Goal: Information Seeking & Learning: Learn about a topic

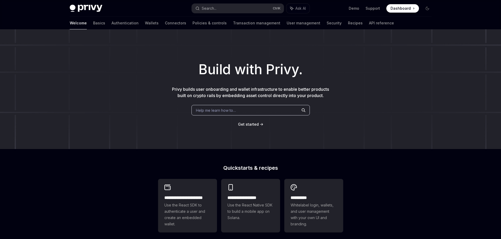
click at [229, 111] on span "Help me learn how to…" at bounding box center [216, 111] width 40 height 6
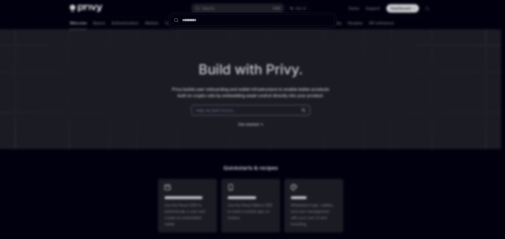
drag, startPoint x: 195, startPoint y: 97, endPoint x: 189, endPoint y: 97, distance: 5.8
click at [195, 97] on div at bounding box center [252, 119] width 505 height 239
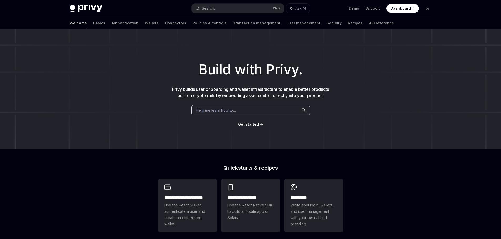
click at [68, 21] on div "Welcome Basics Authentication Wallets Connectors Policies & controls Transactio…" at bounding box center [250, 23] width 387 height 13
click at [93, 21] on link "Basics" at bounding box center [99, 23] width 12 height 13
type textarea "*"
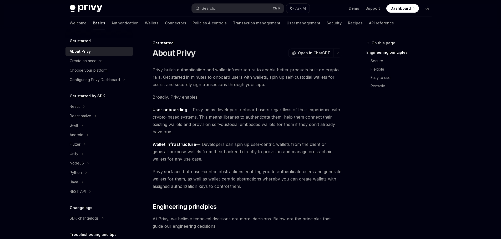
click at [395, 119] on div "On this page Engineering principles Secure Flexible Easy to use Portable" at bounding box center [396, 139] width 80 height 199
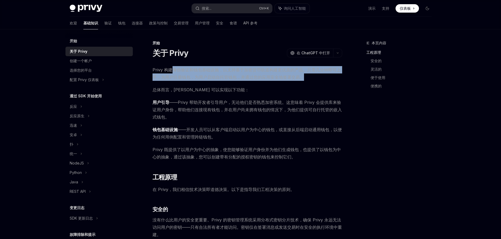
drag, startPoint x: 171, startPoint y: 69, endPoint x: 345, endPoint y: 76, distance: 173.6
click at [384, 87] on link "便携的" at bounding box center [402, 86] width 65 height 8
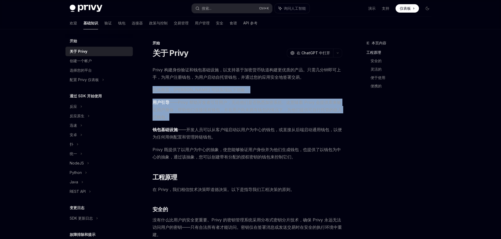
drag, startPoint x: 154, startPoint y: 90, endPoint x: 271, endPoint y: 119, distance: 120.7
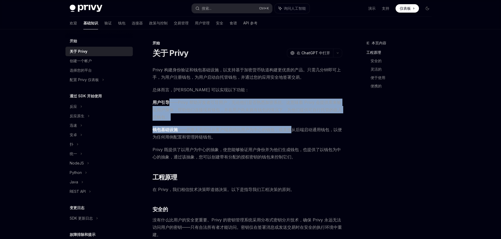
drag, startPoint x: 170, startPoint y: 103, endPoint x: 312, endPoint y: 133, distance: 145.1
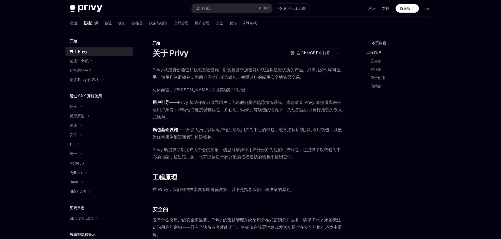
click at [319, 134] on span "钱包基础设施 ——开发人员可以从客户端启动以用户为中心的钱包，或直接从后端启动通用钱包，以便为任何用例配置和管理跨链钱包。" at bounding box center [246, 133] width 189 height 15
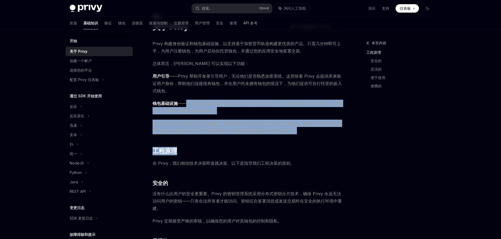
drag, startPoint x: 187, startPoint y: 101, endPoint x: 304, endPoint y: 136, distance: 122.5
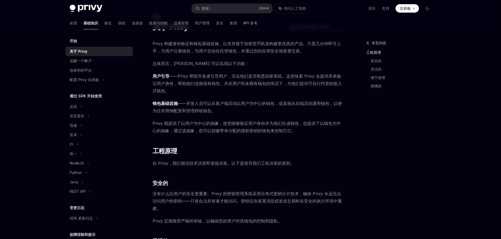
click at [244, 104] on font "——开发人员可以从客户端启动以用户为中心的钱包，或直接从后端启动通用钱包，以便为任何用例配置和管理跨链钱包。" at bounding box center [246, 107] width 189 height 13
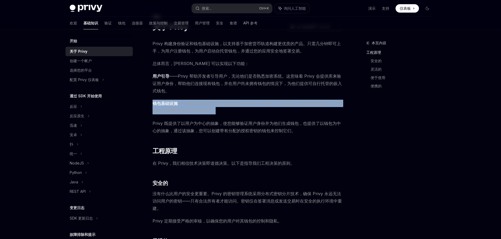
click at [244, 104] on font "——开发人员可以从客户端启动以用户为中心的钱包，或直接从后端启动通用钱包，以便为任何用例配置和管理跨链钱包。" at bounding box center [246, 107] width 189 height 13
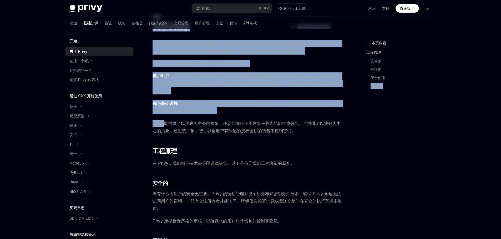
drag, startPoint x: 164, startPoint y: 124, endPoint x: 361, endPoint y: 133, distance: 196.8
click at [366, 132] on div "本页内容 工程原理 安全的 灵活的 便于使用 便携的" at bounding box center [396, 139] width 80 height 199
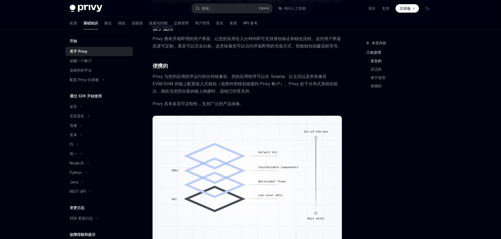
scroll to position [191, 0]
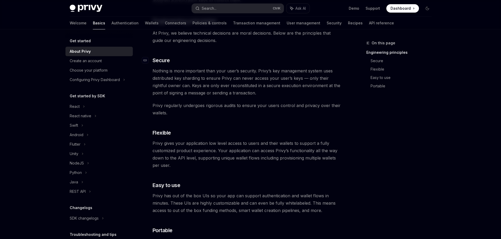
scroll to position [191, 0]
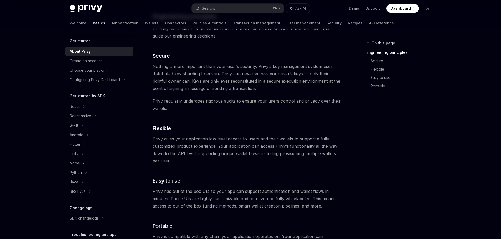
click at [92, 11] on img at bounding box center [86, 8] width 33 height 7
type textarea "*"
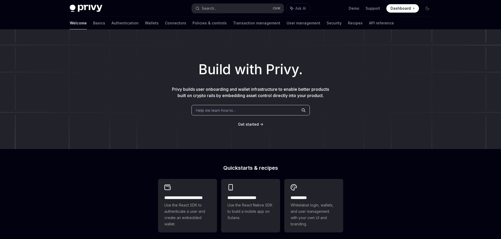
click at [403, 9] on span "Dashboard" at bounding box center [400, 8] width 20 height 5
